Goal: Answer question/provide support: Share knowledge or assist other users

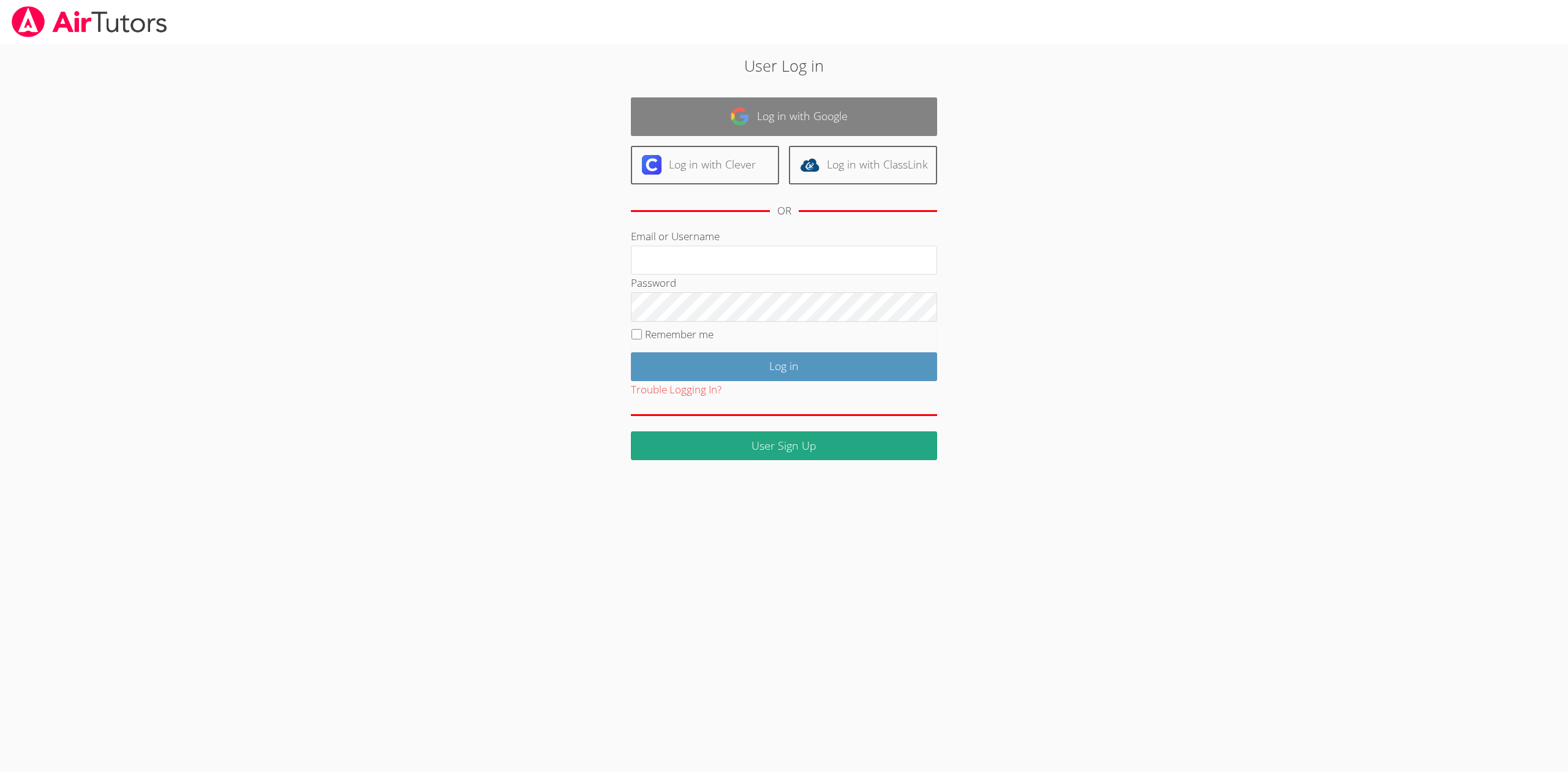
type input "[EMAIL_ADDRESS][DOMAIN_NAME]"
click at [769, 111] on link "Log in with Google" at bounding box center [784, 116] width 306 height 38
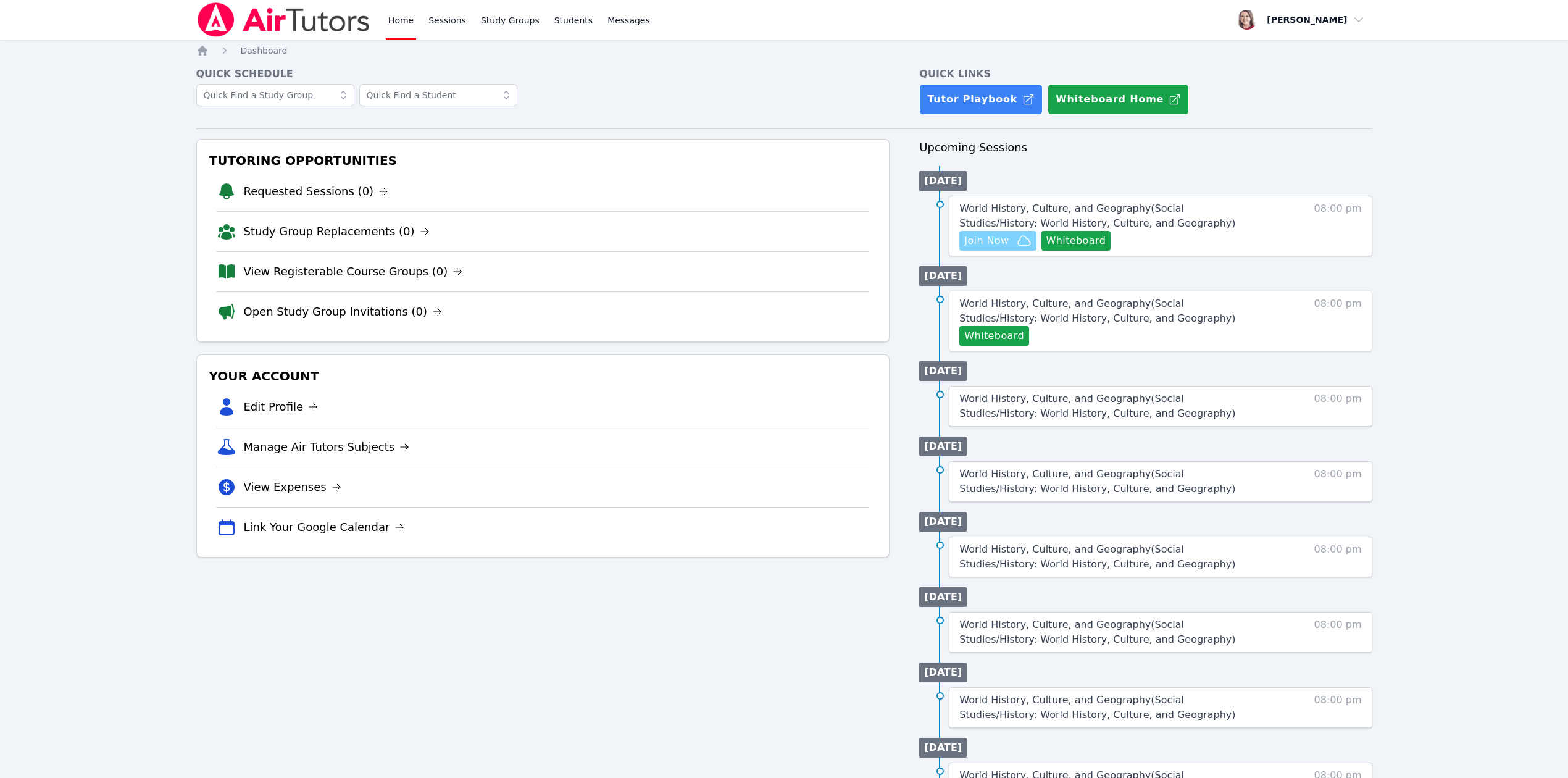
click at [971, 242] on span "Join Now" at bounding box center [987, 241] width 45 height 15
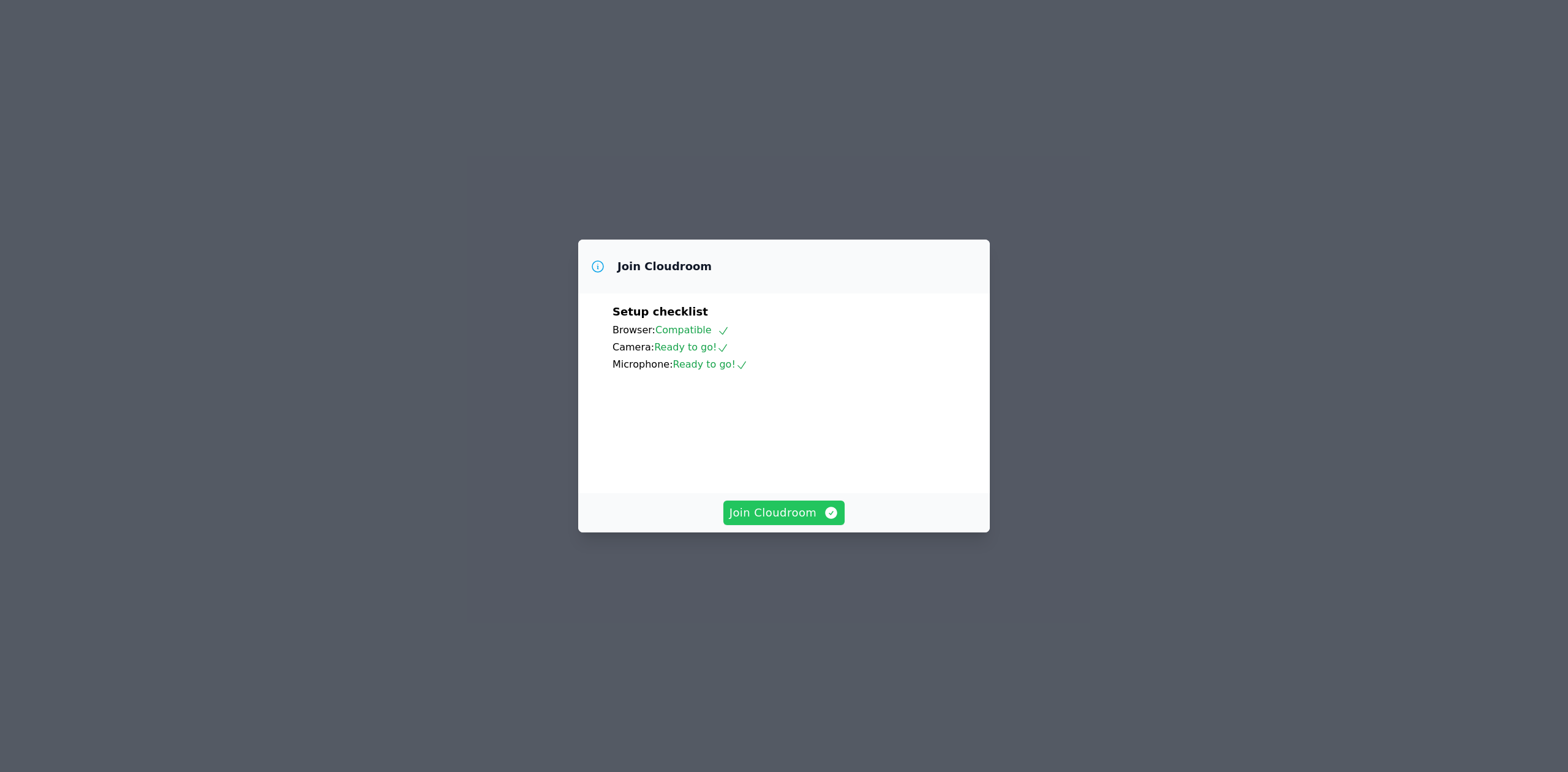
click at [777, 521] on span "Join Cloudroom" at bounding box center [784, 513] width 110 height 17
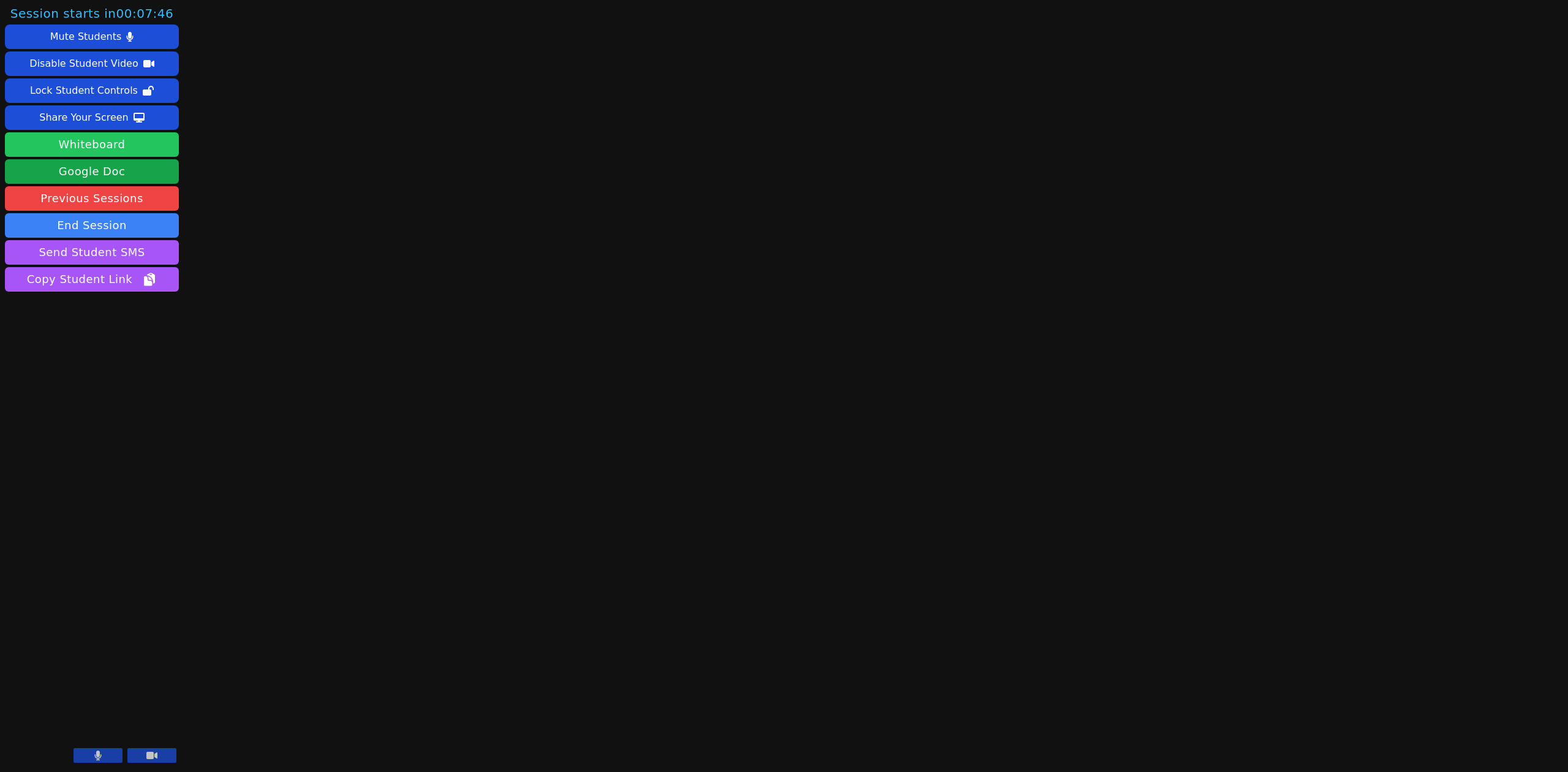
click at [132, 147] on button "Whiteboard" at bounding box center [91, 145] width 174 height 24
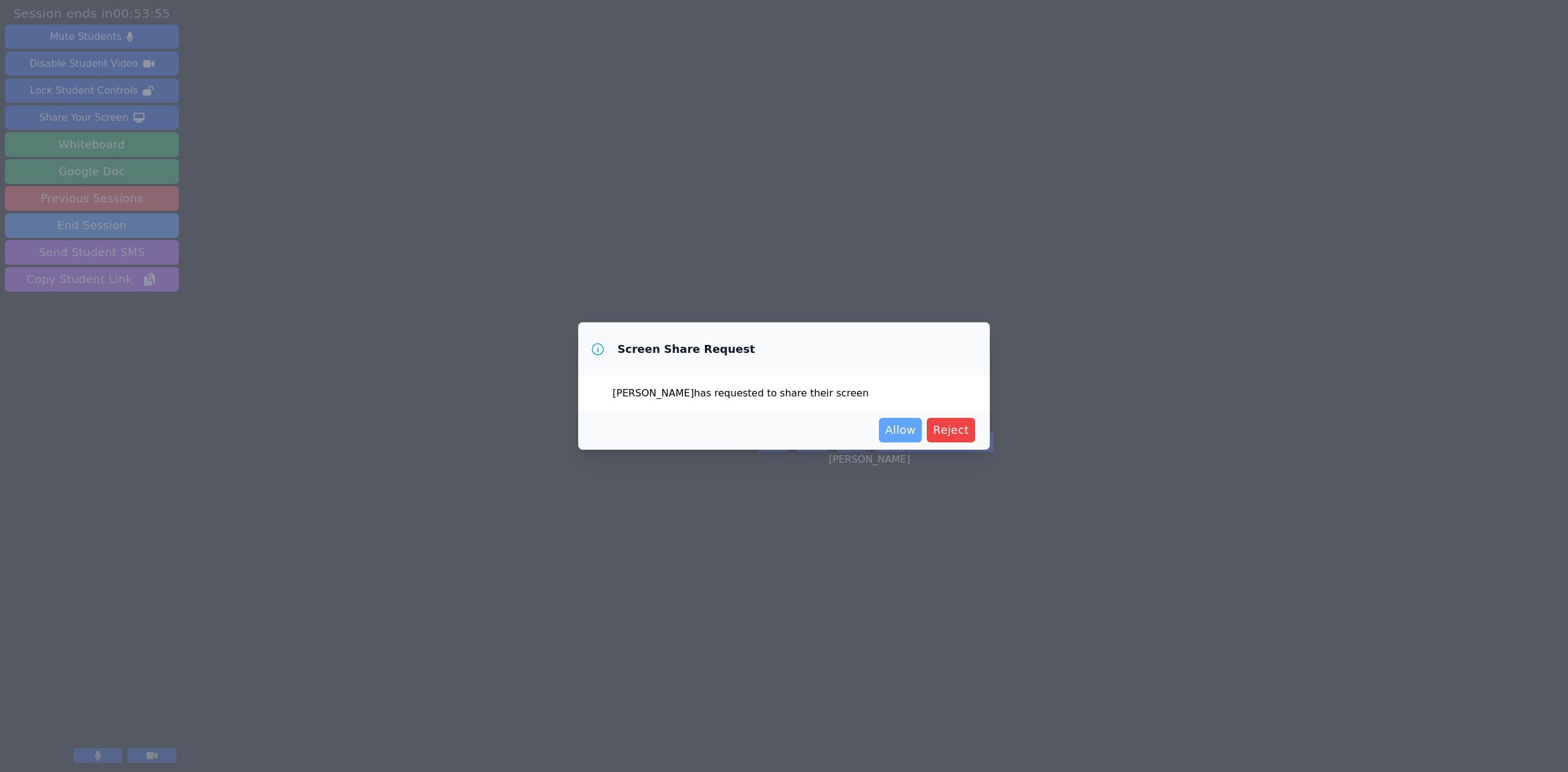
click at [907, 436] on span "Allow" at bounding box center [901, 430] width 31 height 17
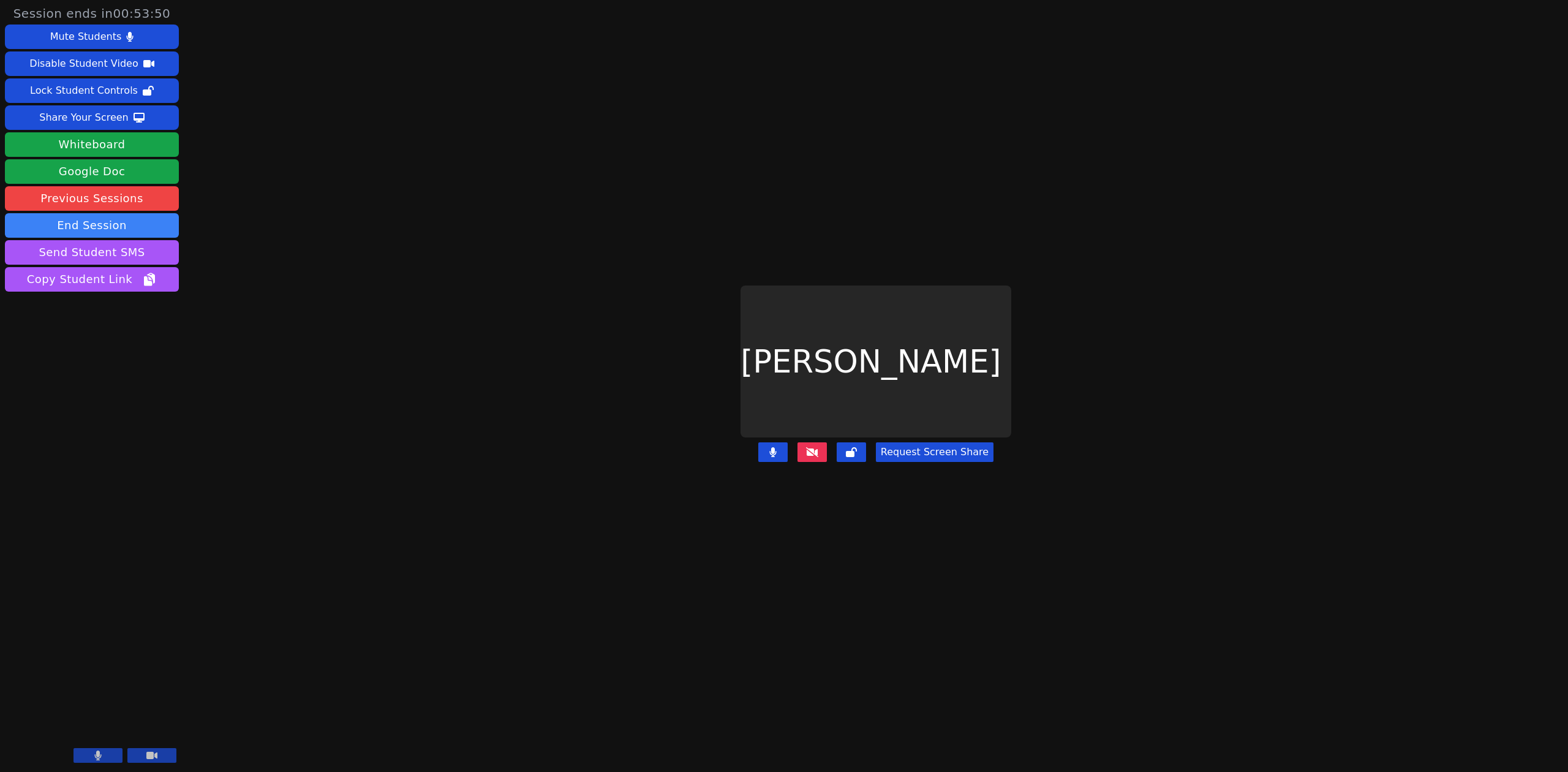
click at [817, 432] on main "Luis Sanchez Request Screen Share" at bounding box center [876, 386] width 642 height 772
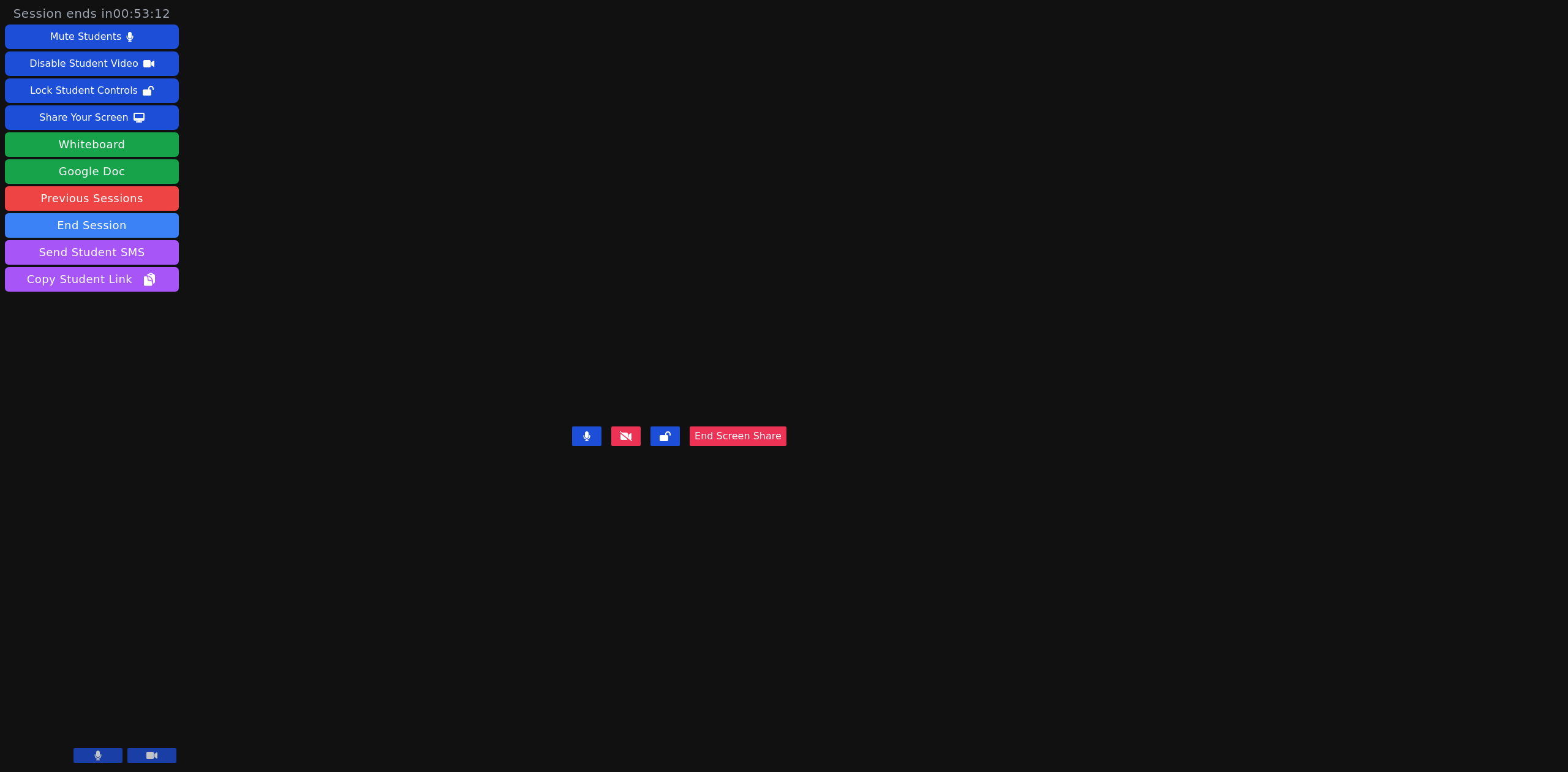
click at [771, 301] on video at bounding box center [679, 362] width 183 height 121
click at [572, 104] on div "Luis Sanchez End Screen Share" at bounding box center [679, 386] width 214 height 772
click at [155, 142] on button "Whiteboard" at bounding box center [91, 145] width 174 height 24
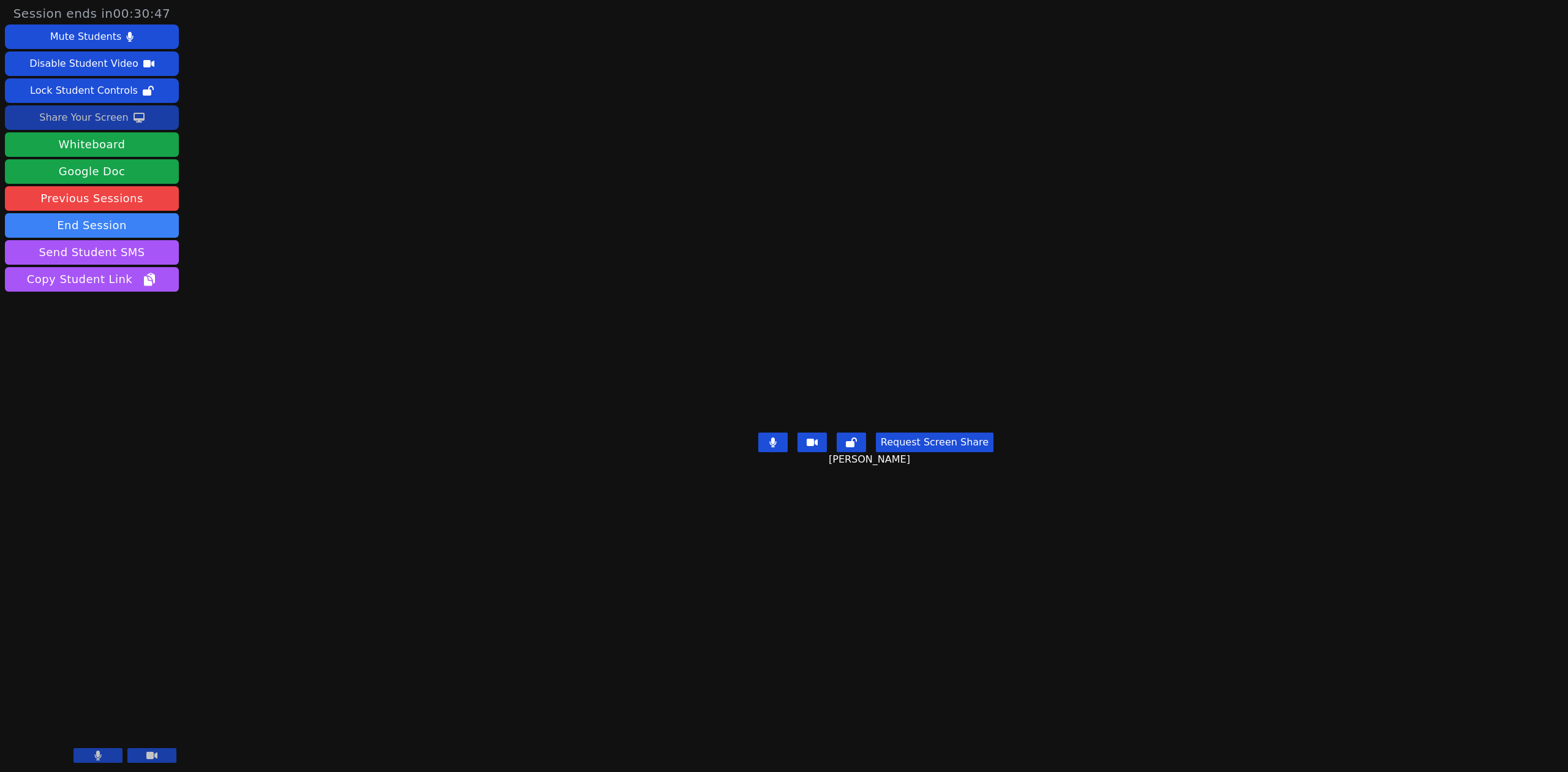
click at [86, 116] on div "Share Your Screen" at bounding box center [83, 117] width 89 height 20
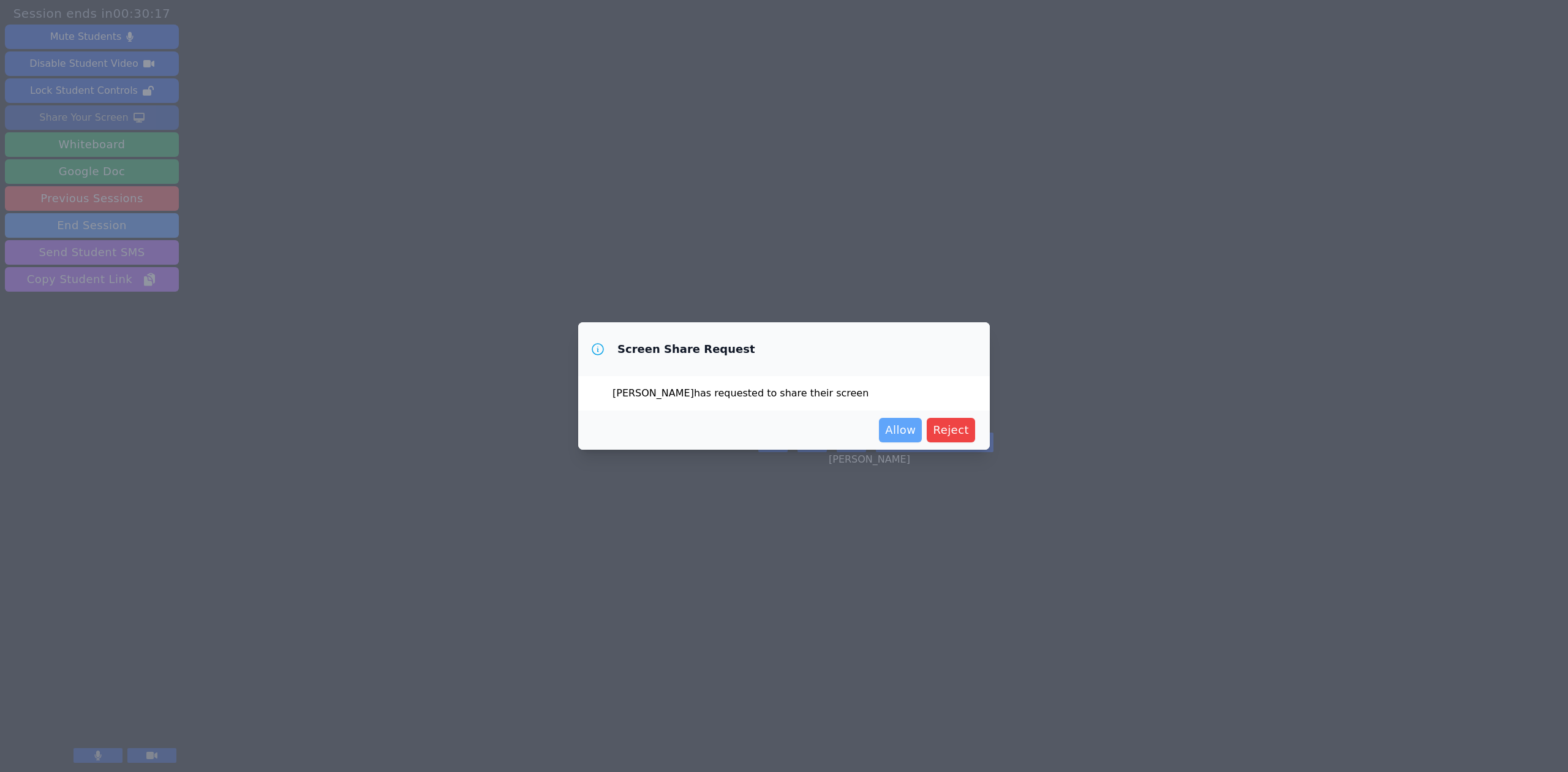
click at [893, 434] on span "Allow" at bounding box center [901, 430] width 31 height 17
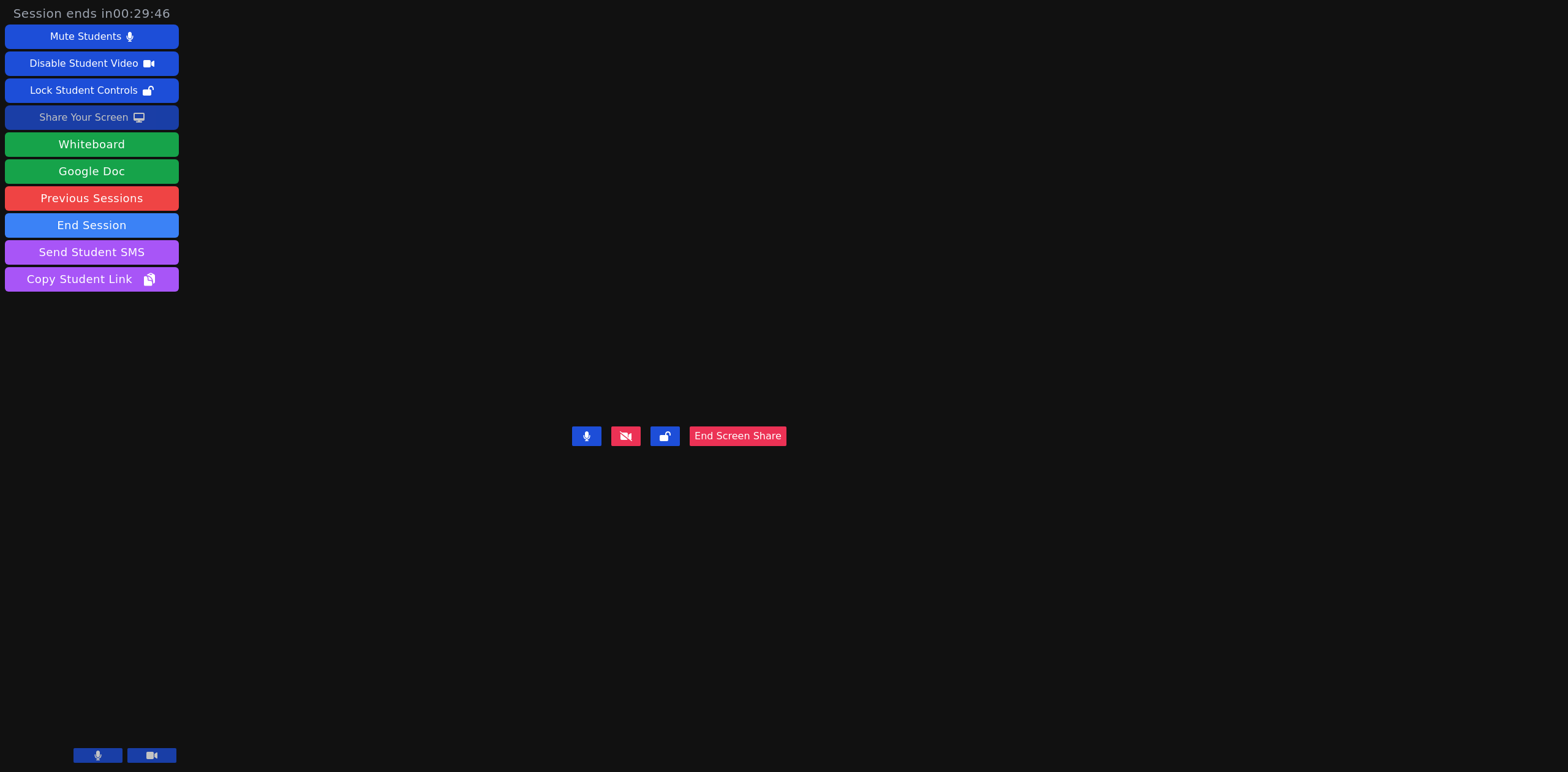
click at [786, 446] on button "End Screen Share" at bounding box center [738, 436] width 97 height 20
click at [95, 225] on button "End Session" at bounding box center [91, 225] width 174 height 24
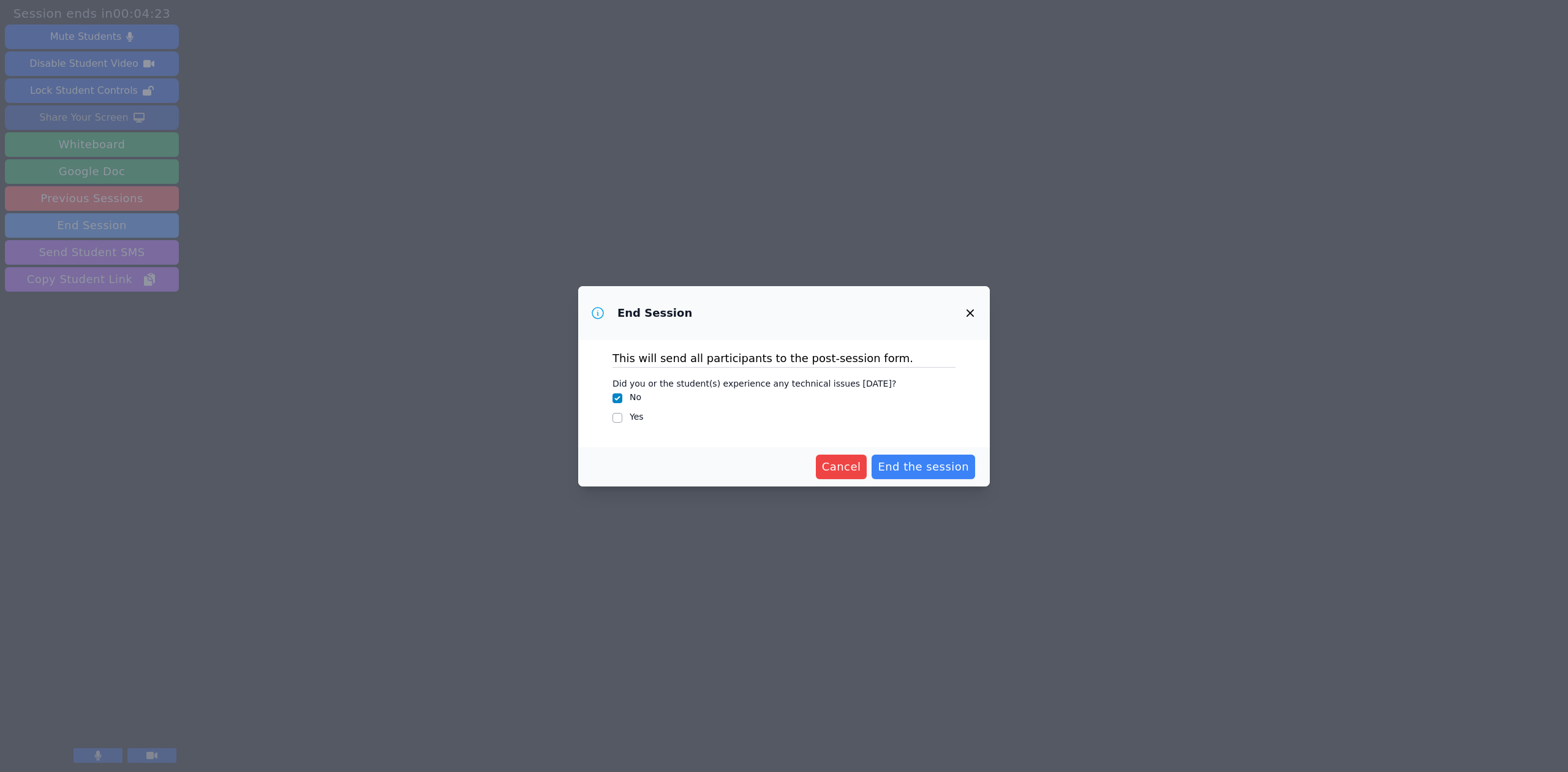
click at [966, 314] on icon "button" at bounding box center [970, 313] width 15 height 15
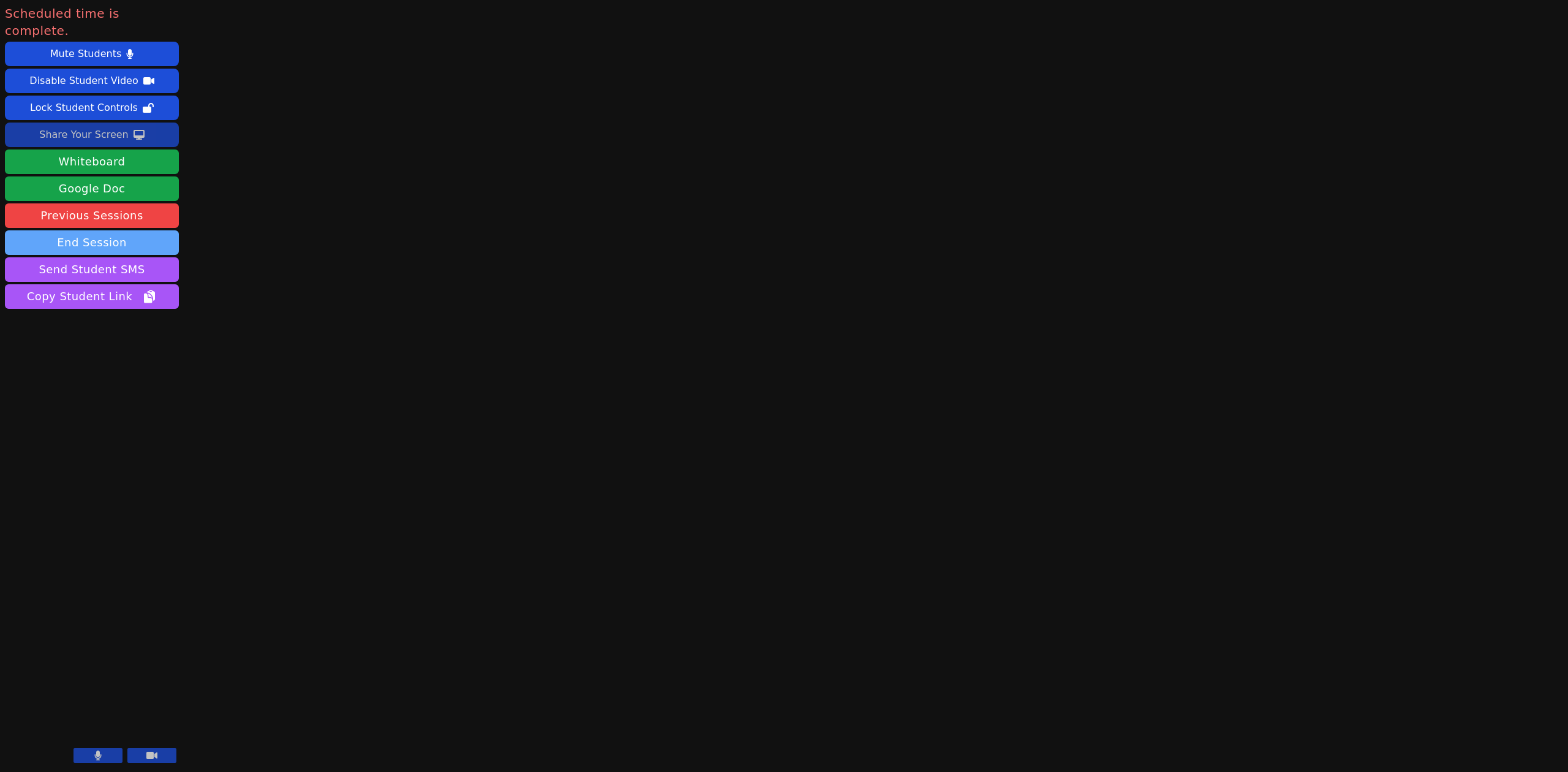
click at [106, 231] on button "End Session" at bounding box center [91, 243] width 174 height 24
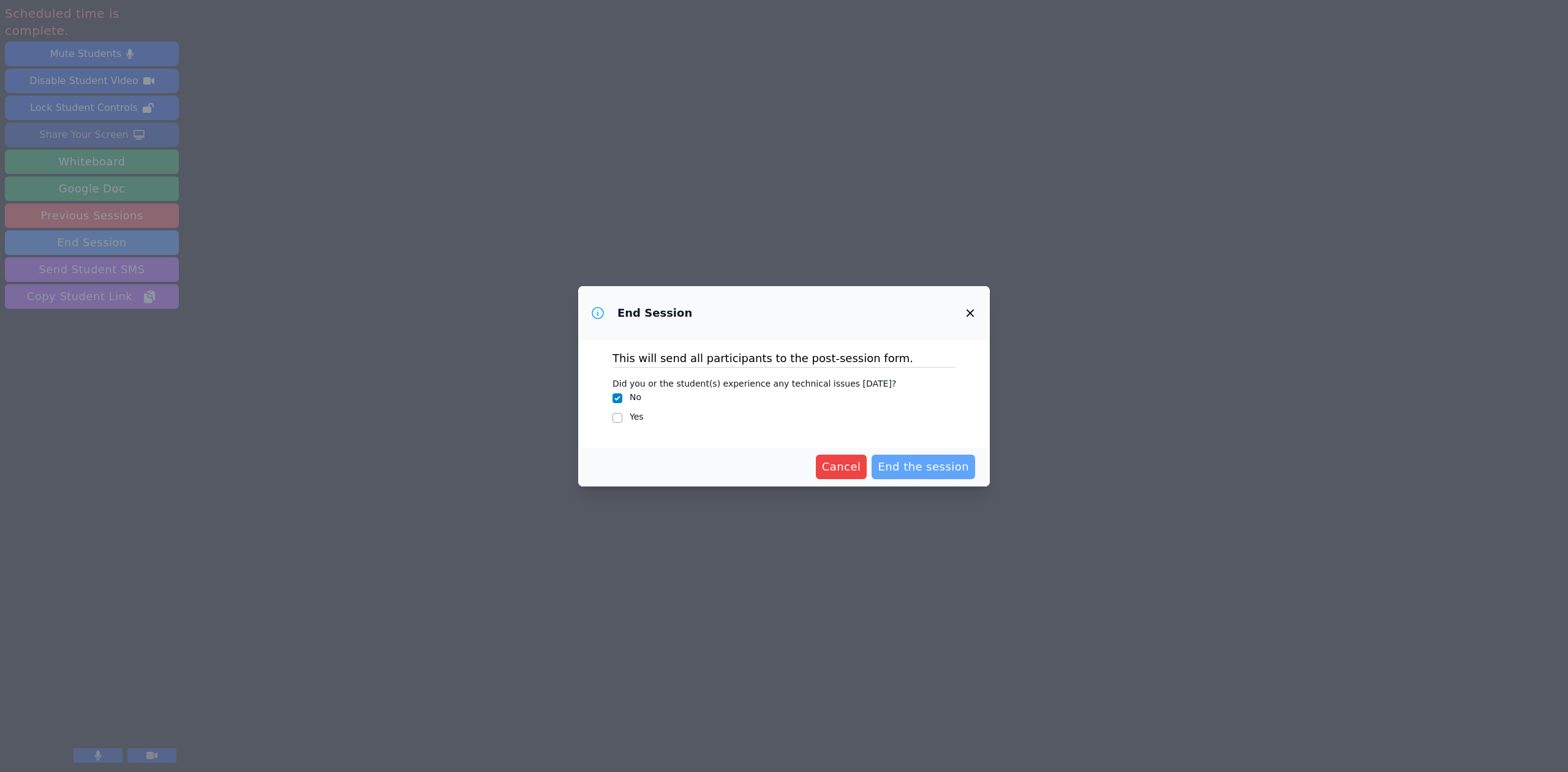
click at [913, 464] on span "End the session" at bounding box center [923, 467] width 91 height 17
